Goal: Information Seeking & Learning: Find specific page/section

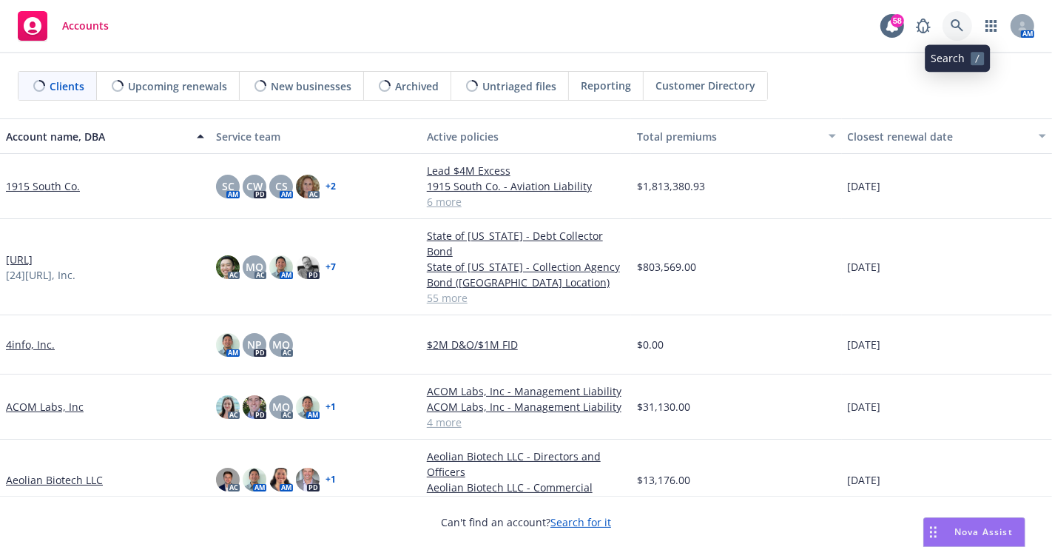
click at [948, 18] on link at bounding box center [957, 26] width 30 height 30
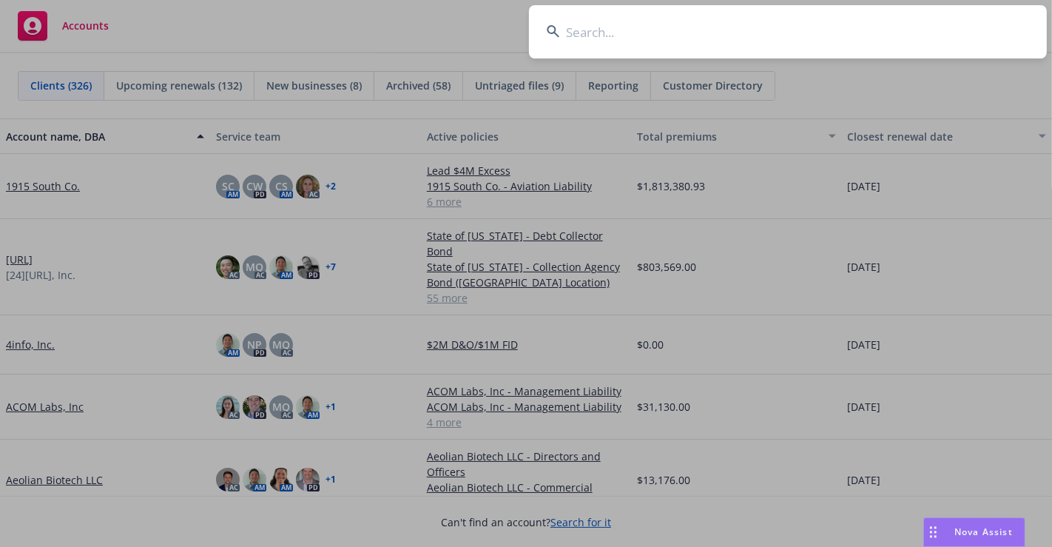
click at [714, 36] on input at bounding box center [788, 31] width 518 height 53
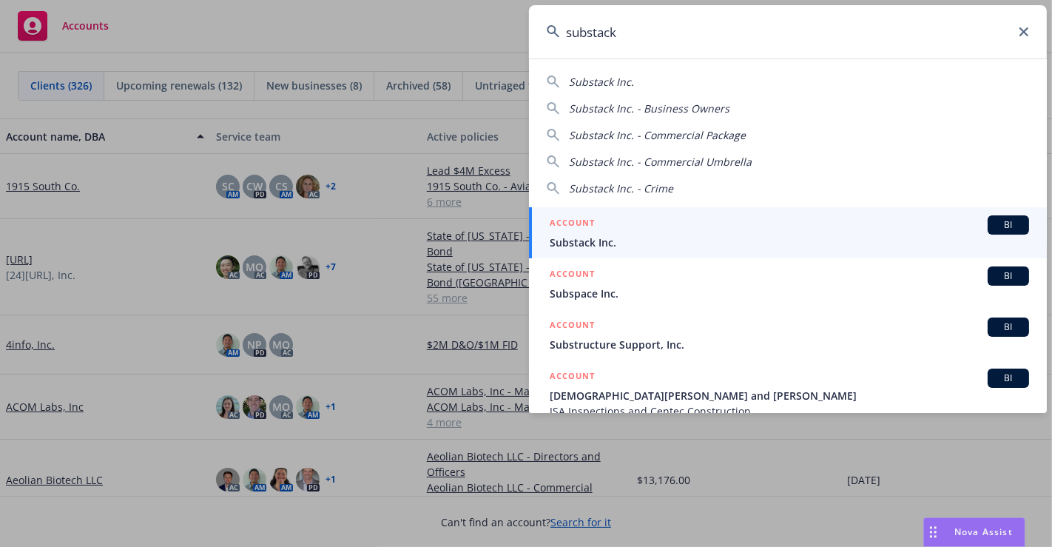
type input "substack"
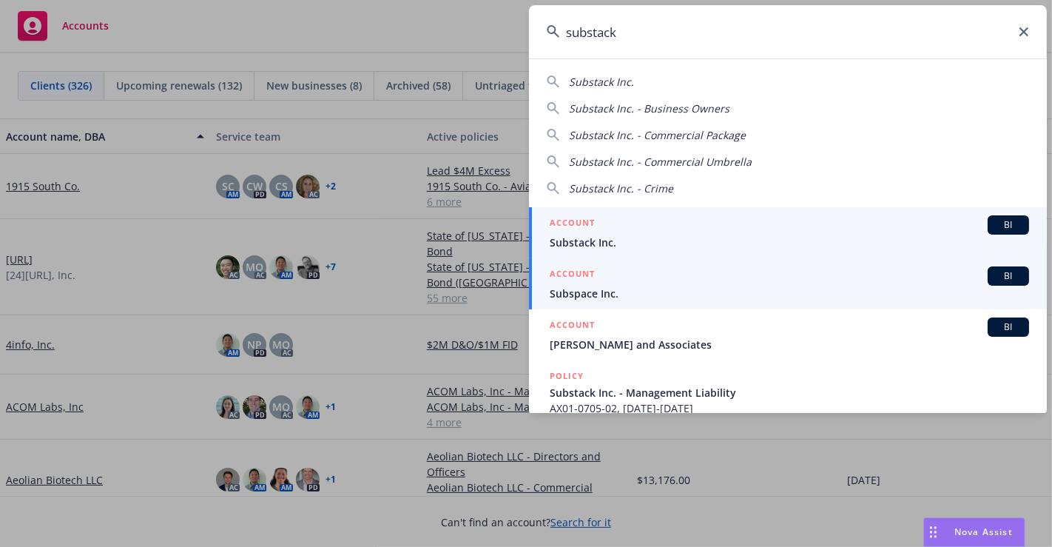
click at [657, 246] on span "Substack Inc." at bounding box center [788, 242] width 479 height 16
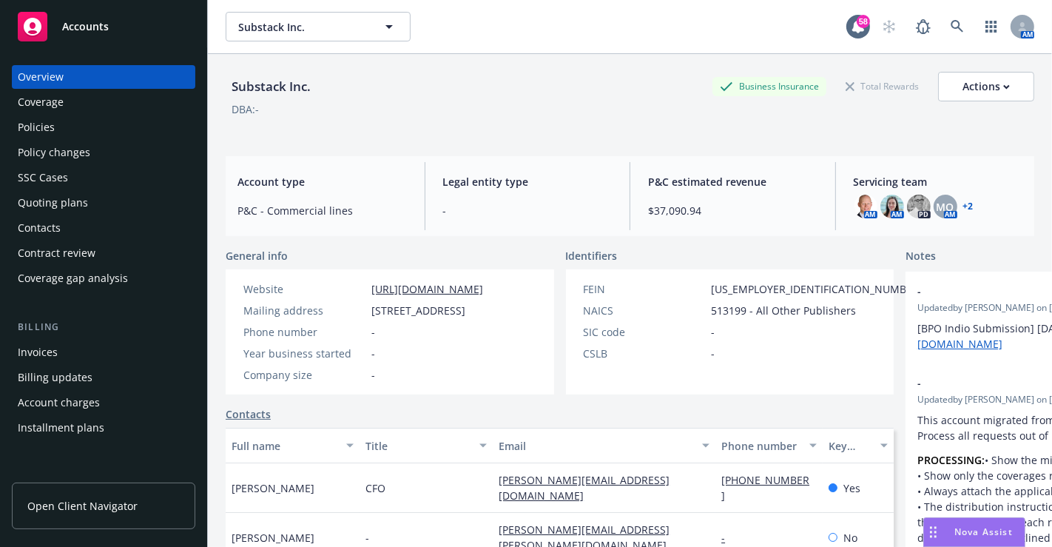
click at [57, 129] on div "Policies" at bounding box center [104, 127] width 172 height 24
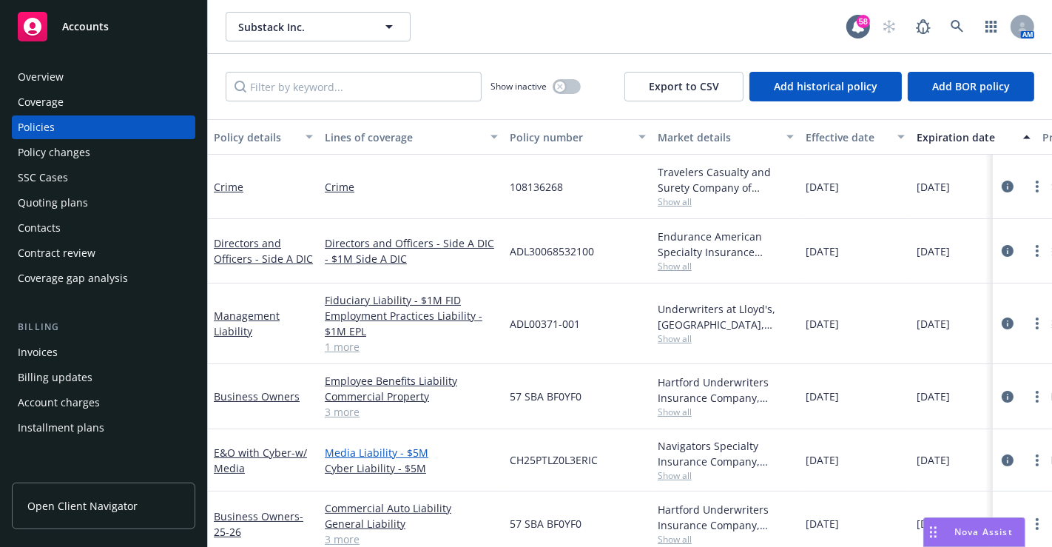
scroll to position [20, 0]
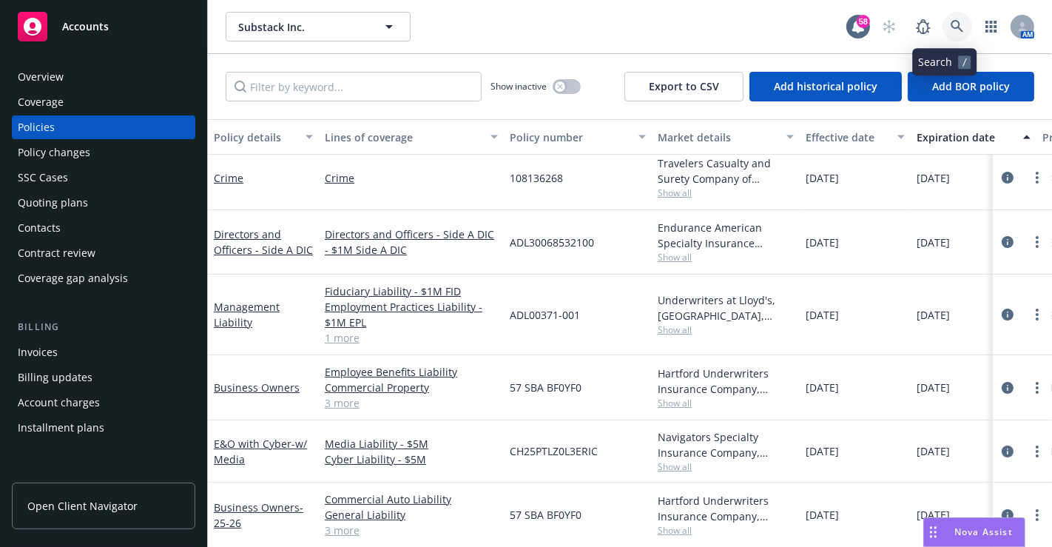
click at [950, 20] on icon at bounding box center [956, 26] width 13 height 13
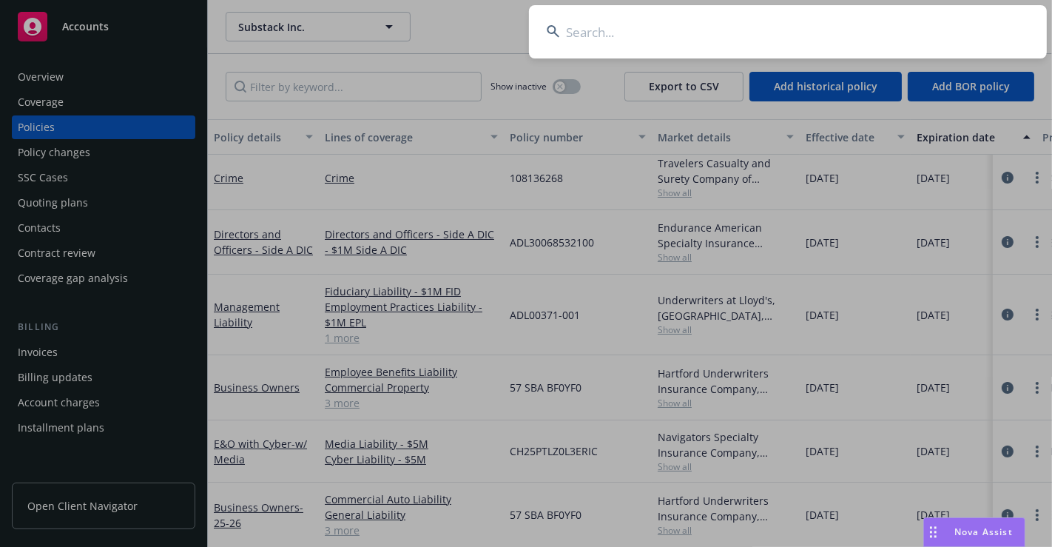
click at [642, 24] on input at bounding box center [788, 31] width 518 height 53
type input "harness"
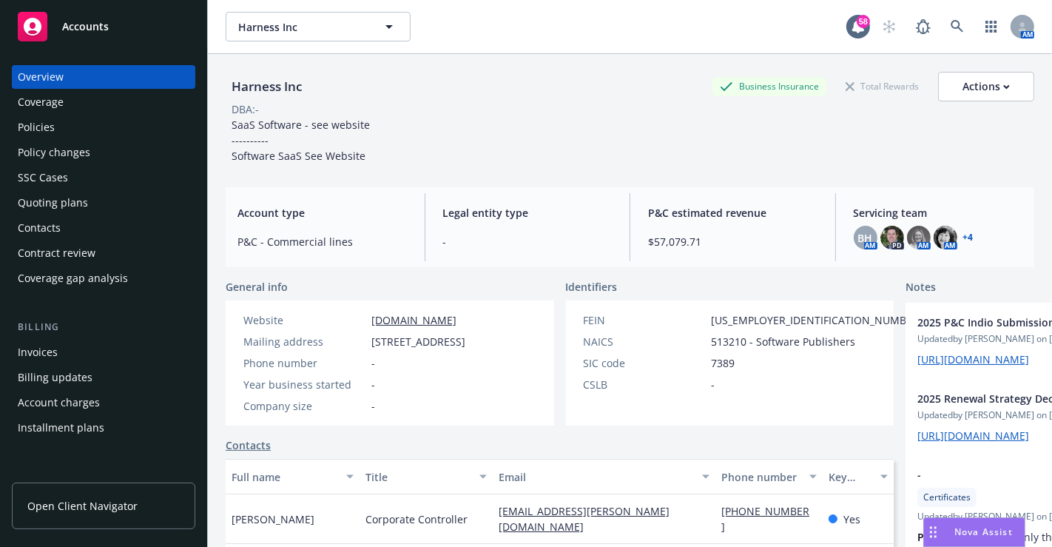
click at [78, 119] on div "Policies" at bounding box center [104, 127] width 172 height 24
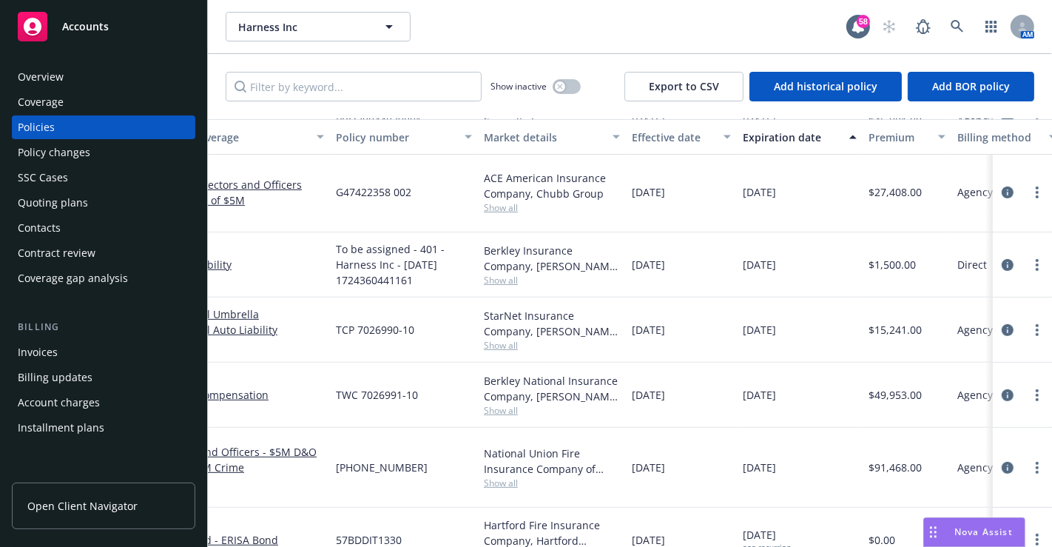
scroll to position [422, 0]
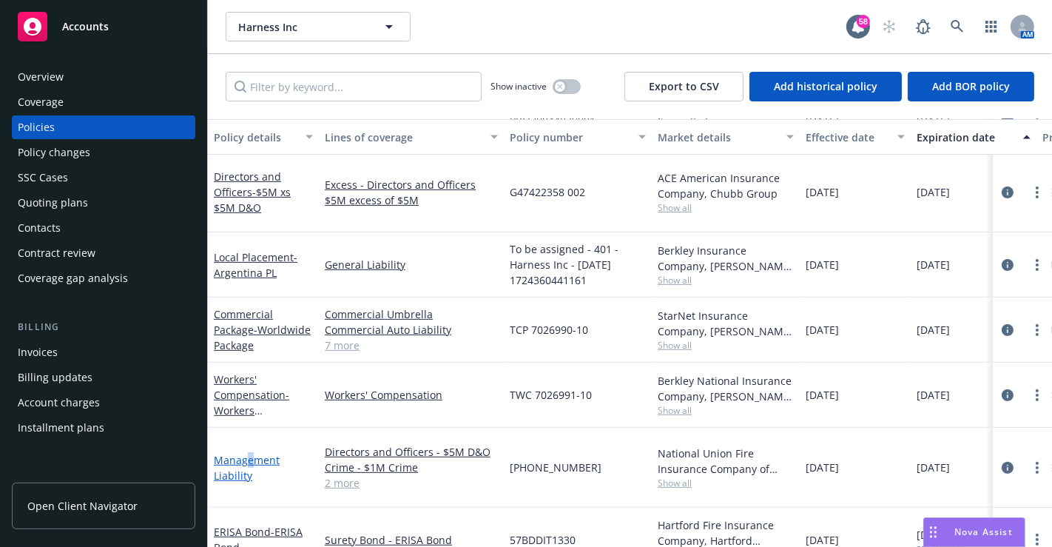
click at [249, 453] on link "Management Liability" at bounding box center [247, 468] width 66 height 30
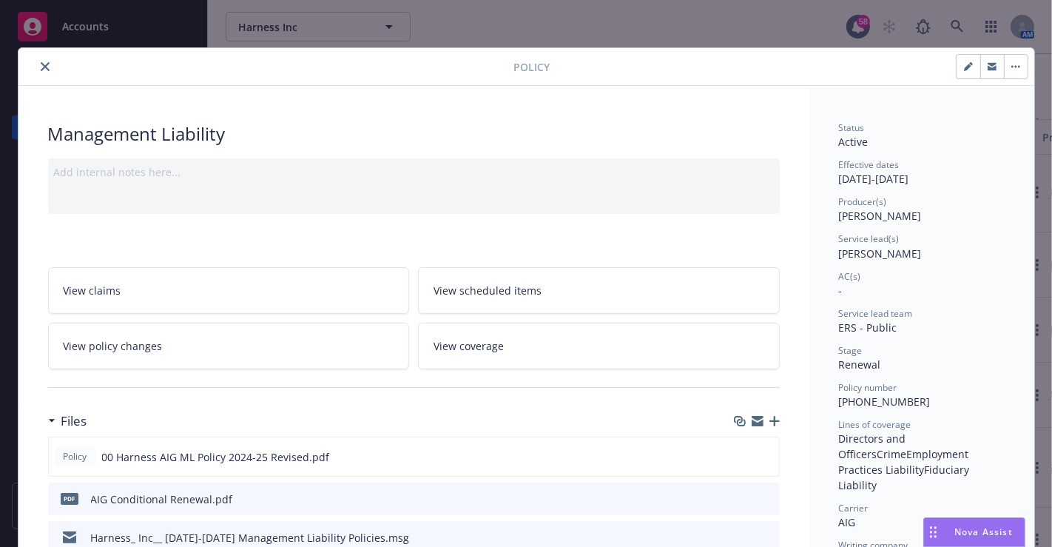
click at [735, 27] on div "Policy Management Liability Add internal notes here... View claims View schedul…" at bounding box center [526, 273] width 1052 height 547
click at [42, 63] on icon "close" at bounding box center [45, 66] width 9 height 9
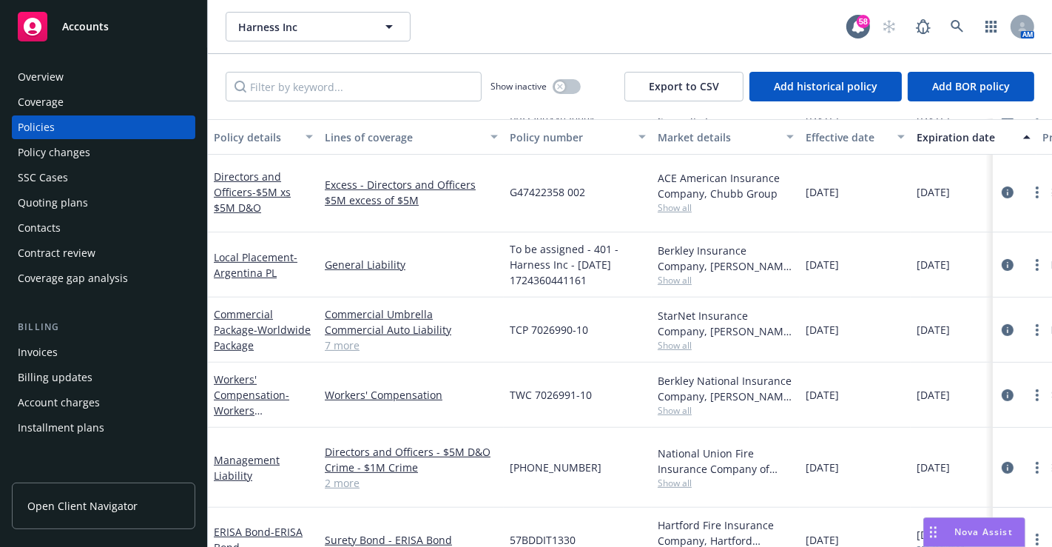
scroll to position [427, 0]
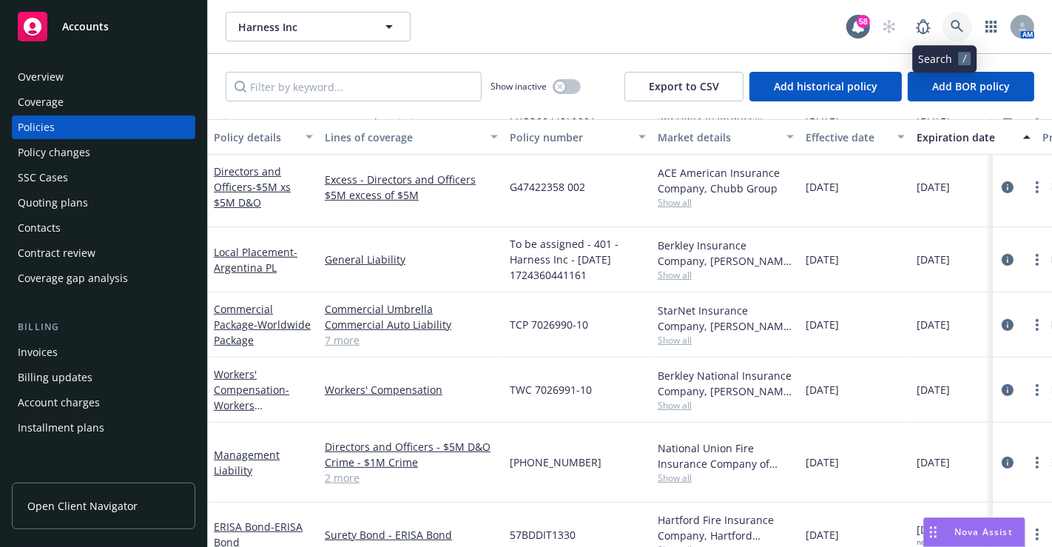
click at [950, 30] on icon at bounding box center [956, 26] width 13 height 13
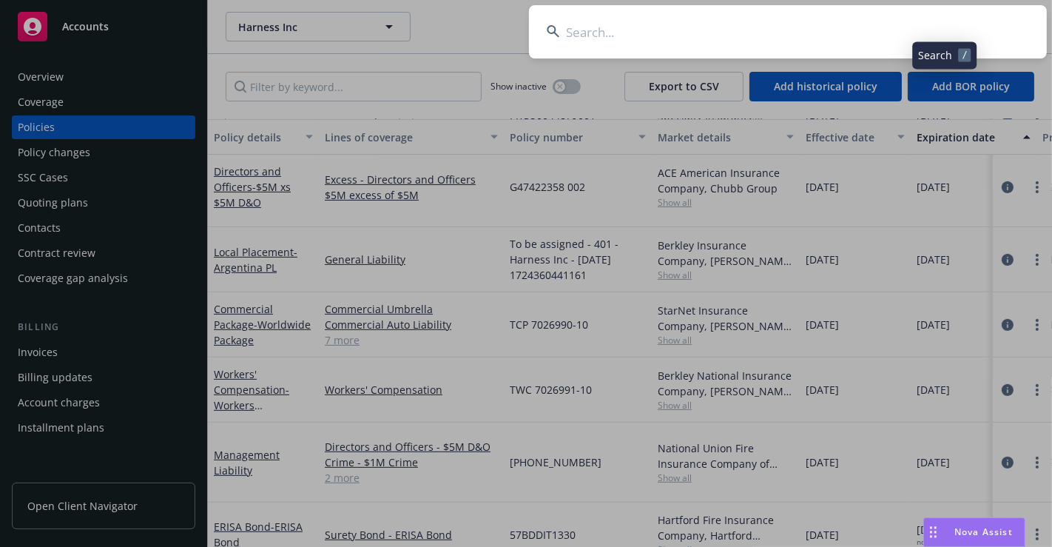
click at [847, 25] on input at bounding box center [788, 31] width 518 height 53
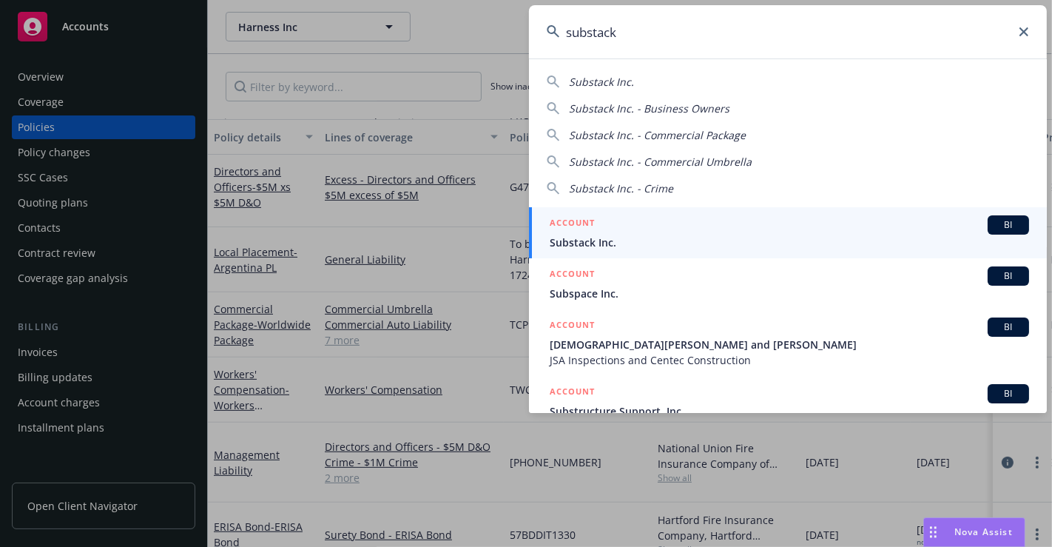
type input "substack"
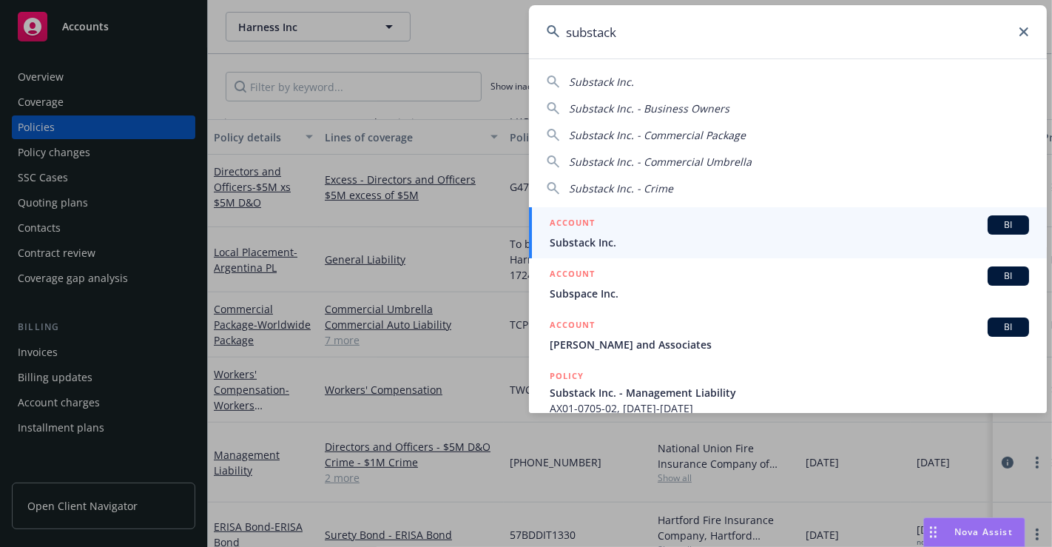
click at [631, 250] on link "ACCOUNT BI Substack Inc." at bounding box center [788, 232] width 518 height 51
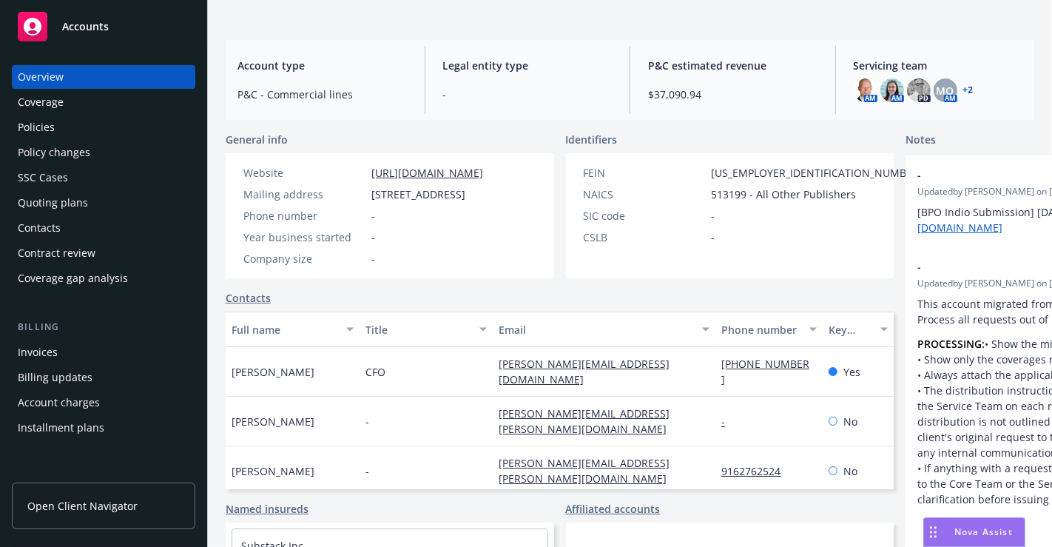
scroll to position [246, 0]
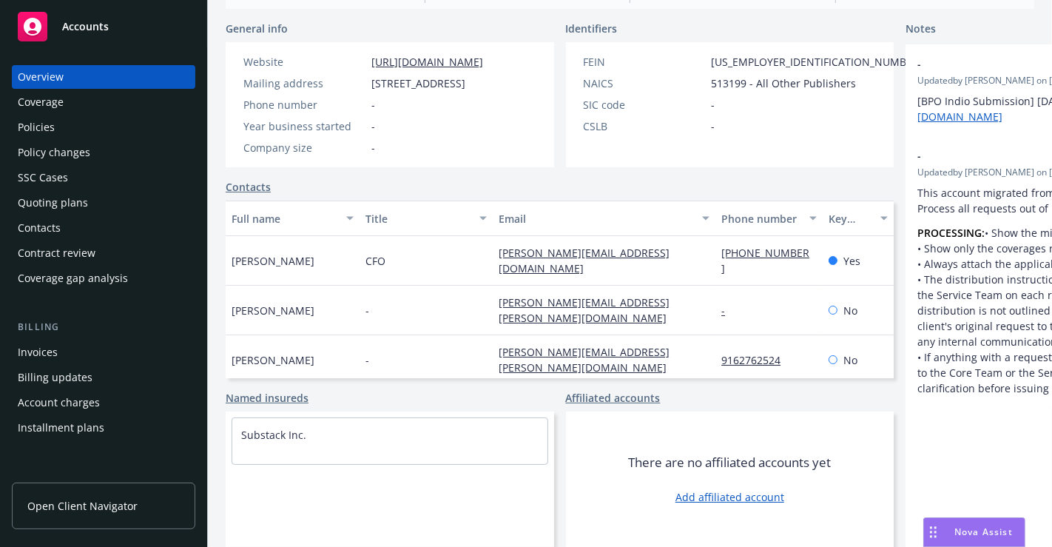
click at [60, 126] on div "Policies" at bounding box center [104, 127] width 172 height 24
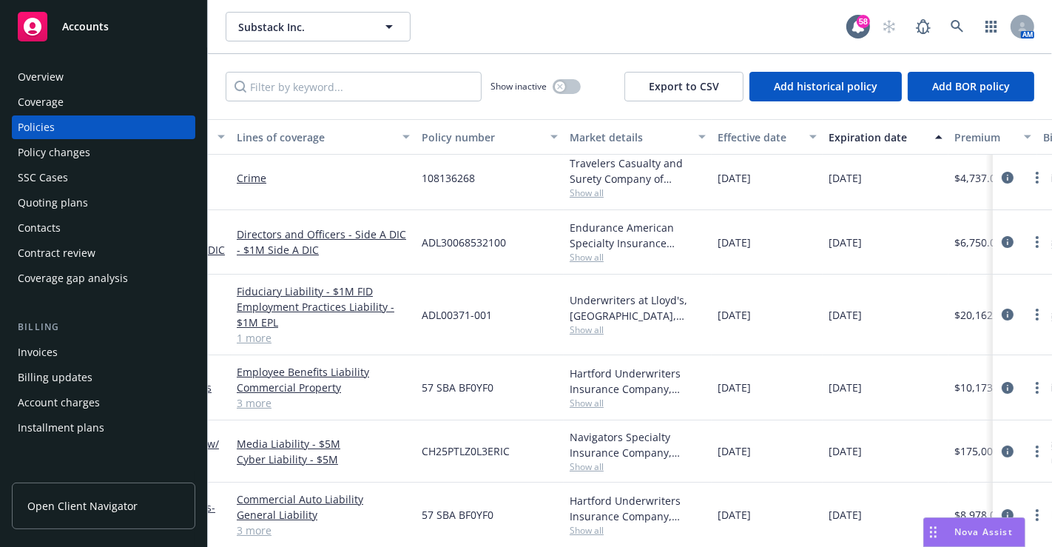
scroll to position [20, 0]
